Goal: Task Accomplishment & Management: Manage account settings

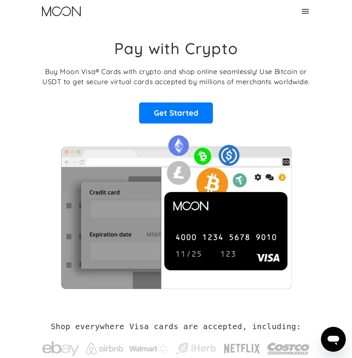
click at [306, 8] on icon at bounding box center [305, 11] width 9 height 9
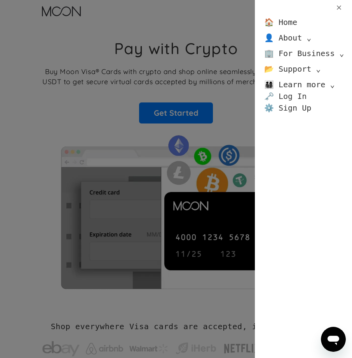
click at [295, 95] on link "🗝️ Log In" at bounding box center [286, 96] width 42 height 12
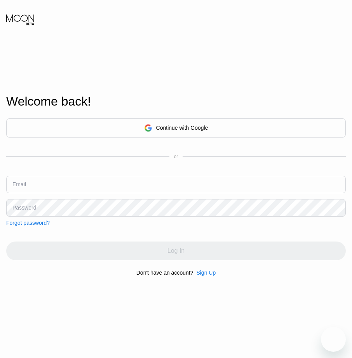
click at [110, 183] on input "text" at bounding box center [176, 184] width 340 height 18
type input "[EMAIL_ADDRESS][DOMAIN_NAME]"
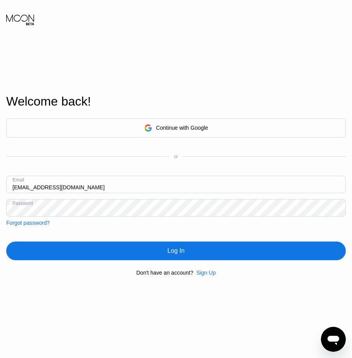
click at [183, 259] on div "Log In" at bounding box center [176, 250] width 340 height 19
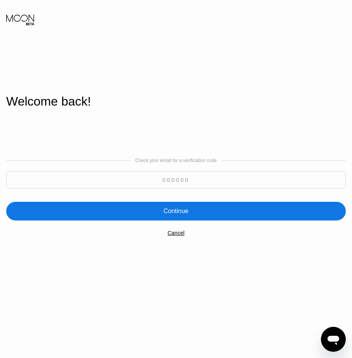
click at [198, 176] on input at bounding box center [176, 180] width 340 height 18
type input "526551"
click at [224, 210] on div "Continue" at bounding box center [176, 211] width 340 height 19
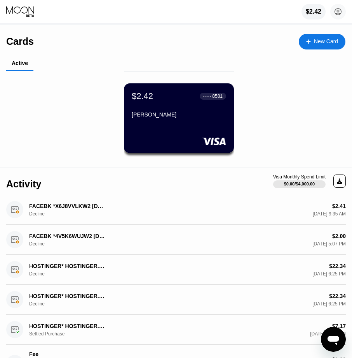
click at [41, 133] on div "$2.42 ● ● ● ● 8581 Romeo Harb" at bounding box center [179, 122] width 346 height 86
click at [214, 99] on div "8581" at bounding box center [217, 95] width 11 height 5
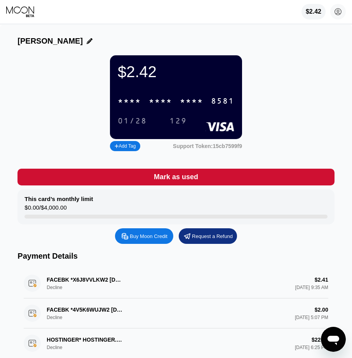
click at [186, 105] on div "* * * *" at bounding box center [191, 101] width 23 height 9
